Goal: Task Accomplishment & Management: Use online tool/utility

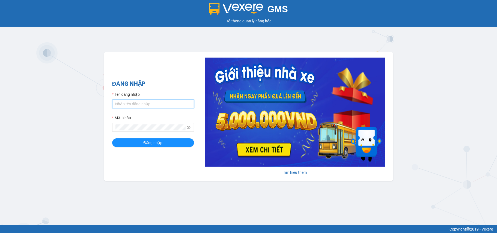
click at [144, 105] on input "Tên đăng nhập" at bounding box center [153, 104] width 82 height 9
type input "duyenkt.phucanex"
click at [112, 138] on button "Đăng nhập" at bounding box center [153, 142] width 82 height 9
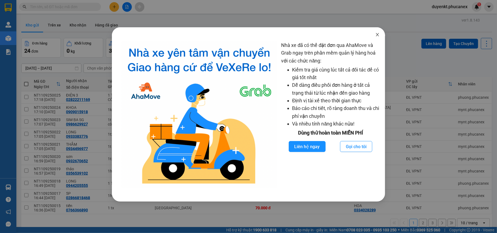
click at [377, 38] on span "Close" at bounding box center [377, 34] width 15 height 15
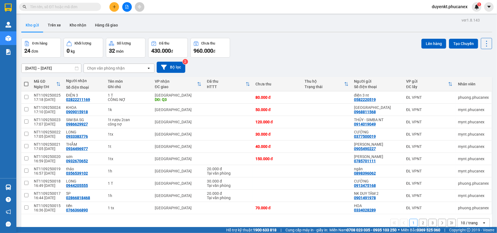
click at [69, 7] on input "text" at bounding box center [62, 7] width 64 height 6
paste input "Q11009250073"
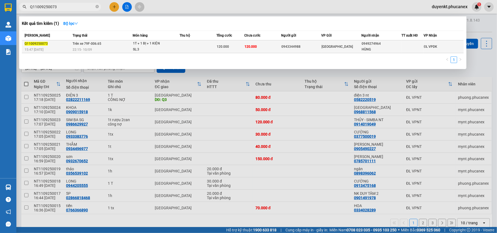
type input "Q11009250073"
click at [108, 46] on td "Trên xe 79F-006.65 22:15 [DATE]" at bounding box center [102, 46] width 62 height 13
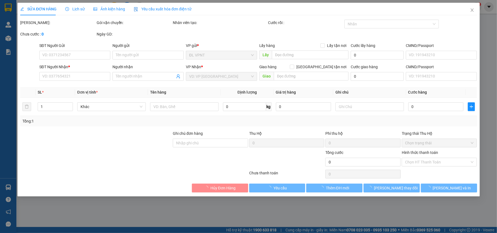
type input "0943344988"
type input "0949274964"
type input "HÙNG"
type input "120.000"
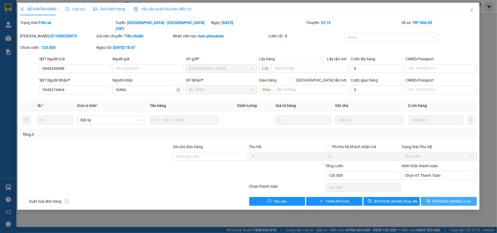
click at [464, 199] on button "[PERSON_NAME] và In" at bounding box center [449, 201] width 56 height 9
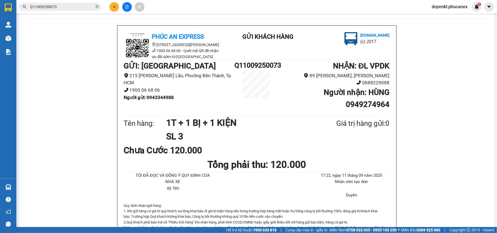
scroll to position [34, 0]
